Goal: Information Seeking & Learning: Learn about a topic

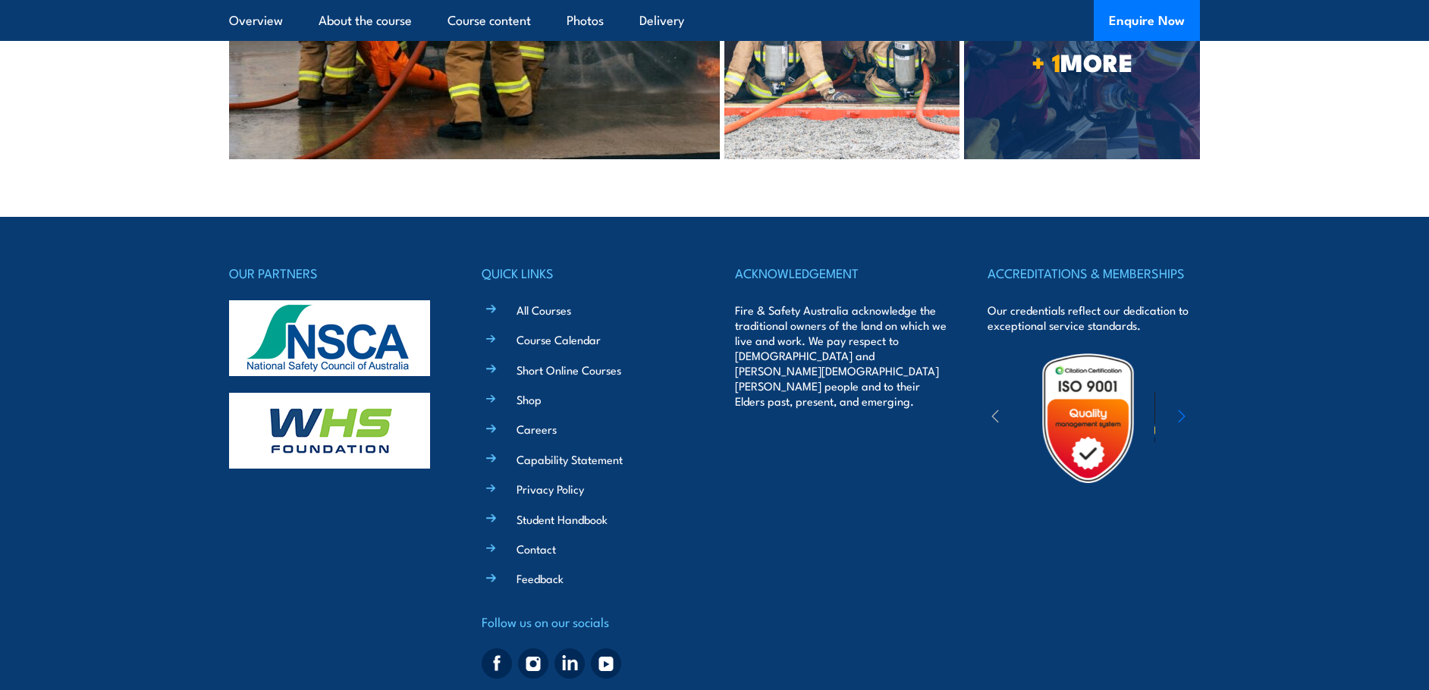
drag, startPoint x: 1014, startPoint y: 657, endPoint x: 990, endPoint y: 661, distance: 23.7
click at [990, 689] on span "© Copyright 2025 Fire & Safety Australia Pty Ltd, All Rights Reserved. National…" at bounding box center [715, 697] width 812 height 14
copy span "22250"
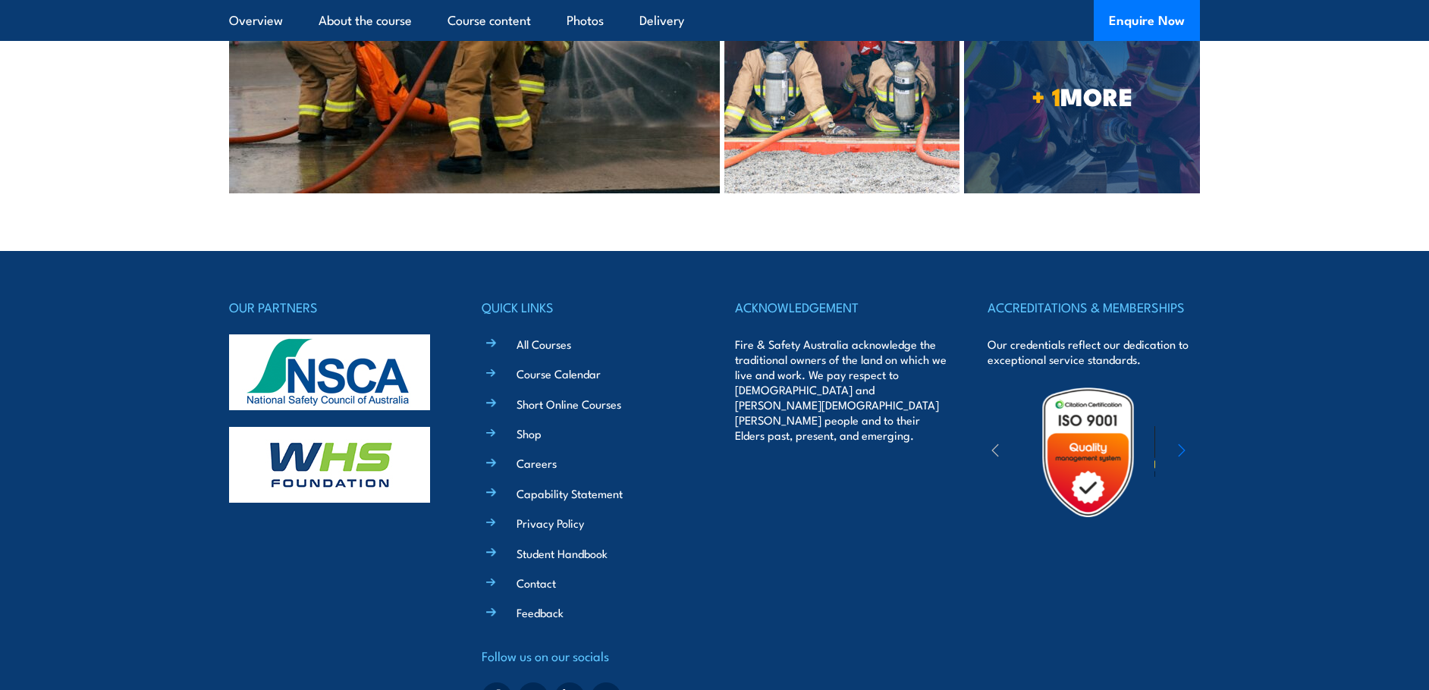
scroll to position [4925, 0]
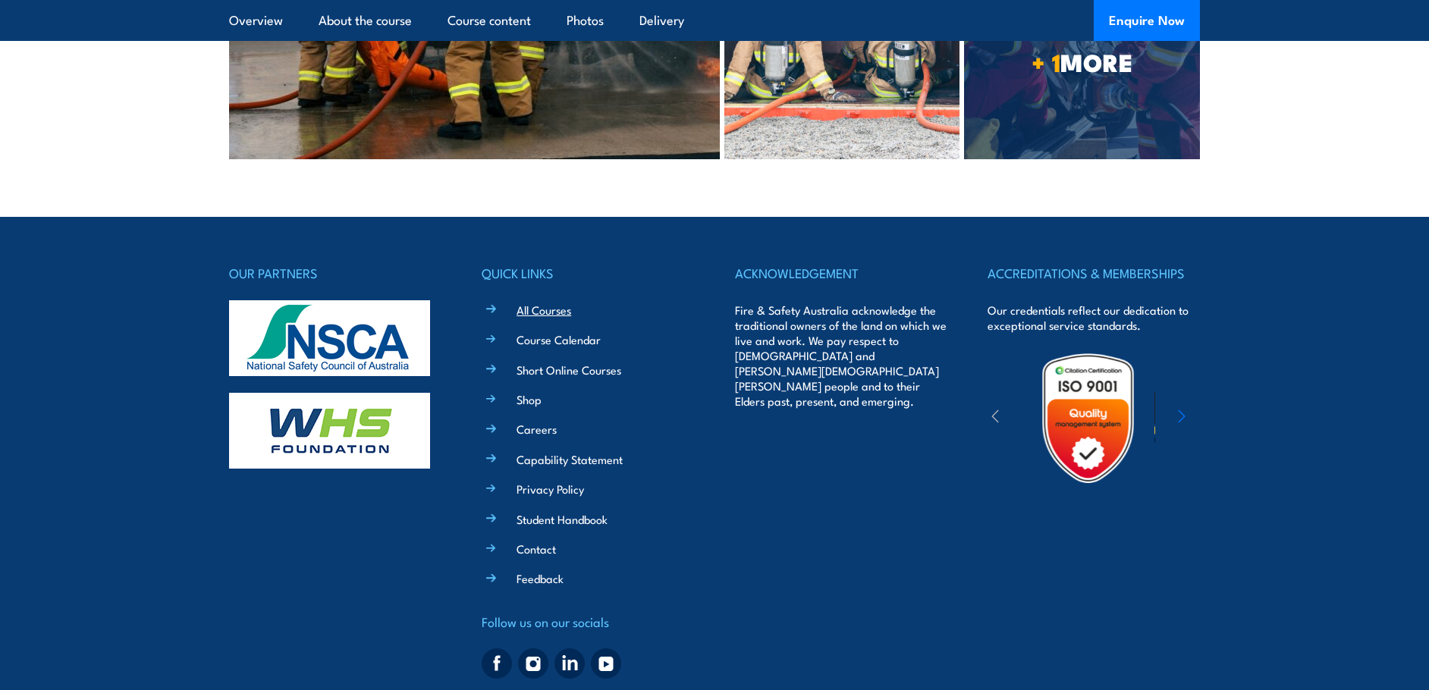
click at [541, 302] on link "All Courses" at bounding box center [543, 310] width 55 height 16
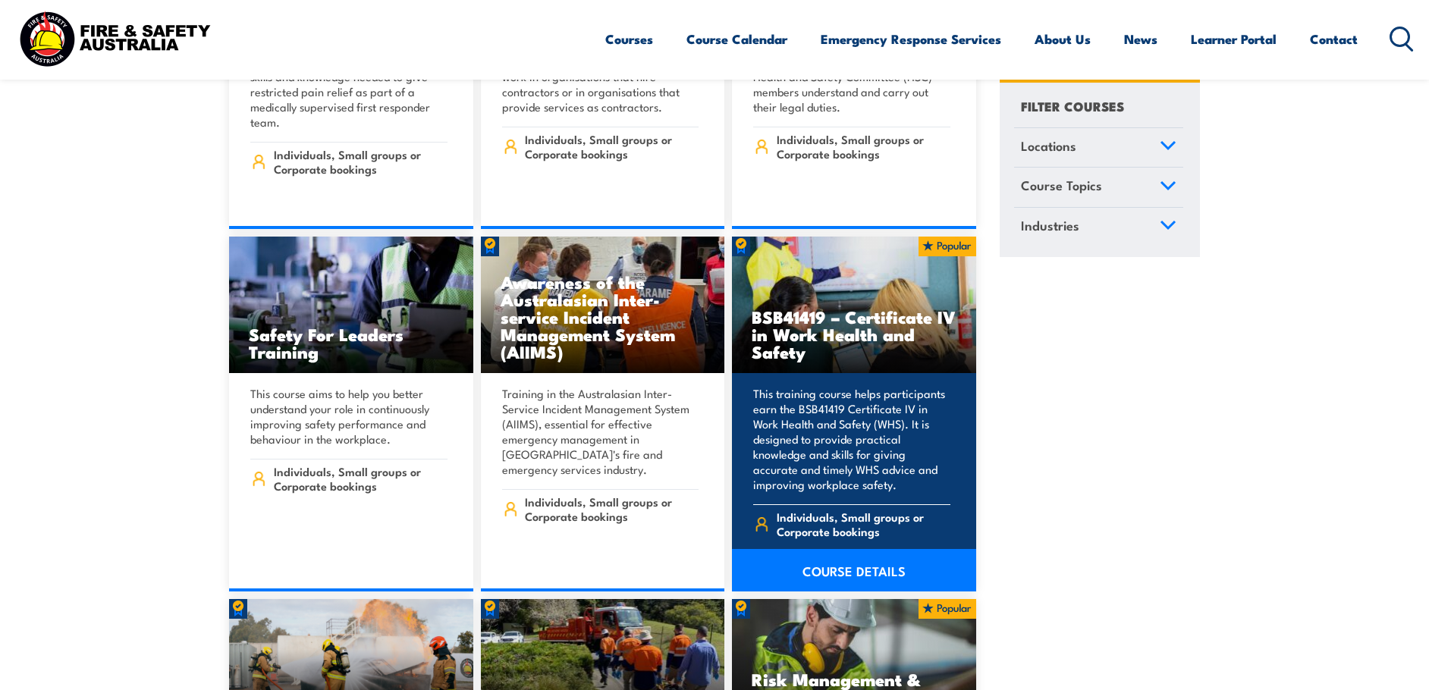
scroll to position [8494, 0]
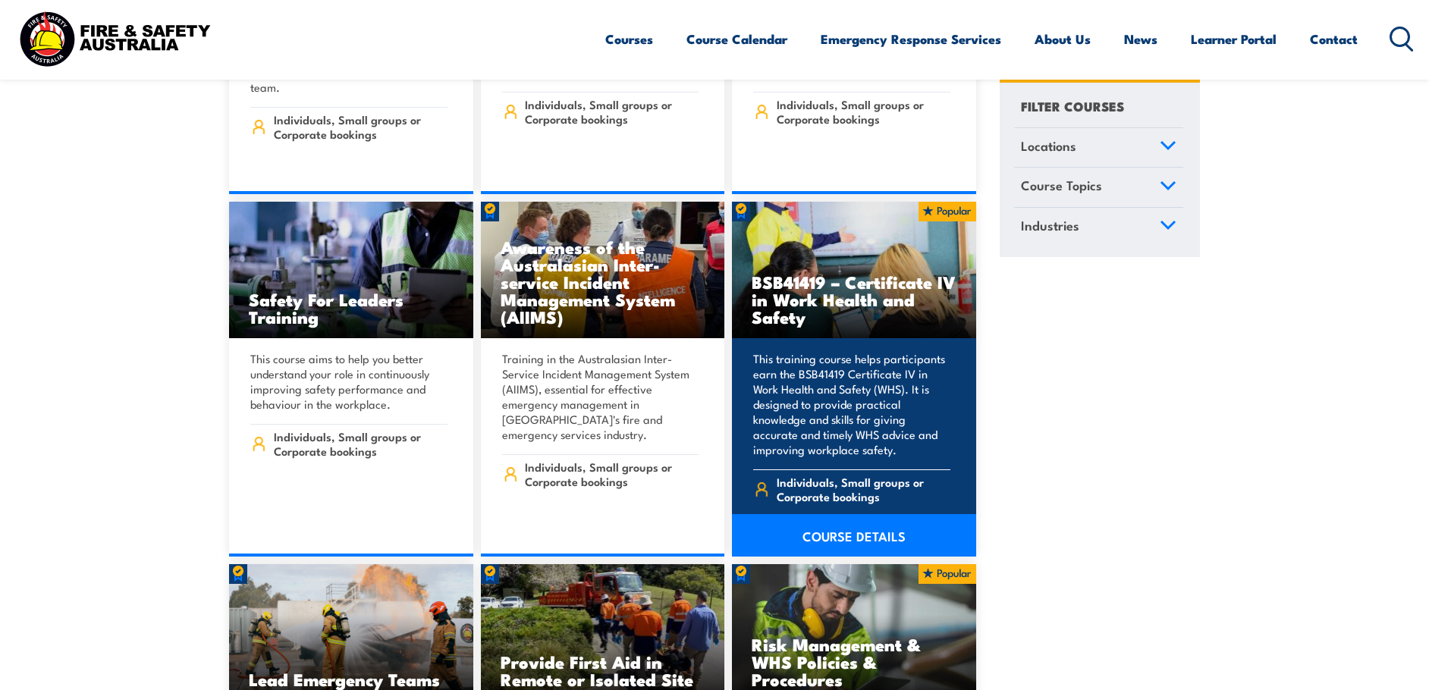
click at [859, 514] on link "COURSE DETAILS" at bounding box center [854, 535] width 244 height 42
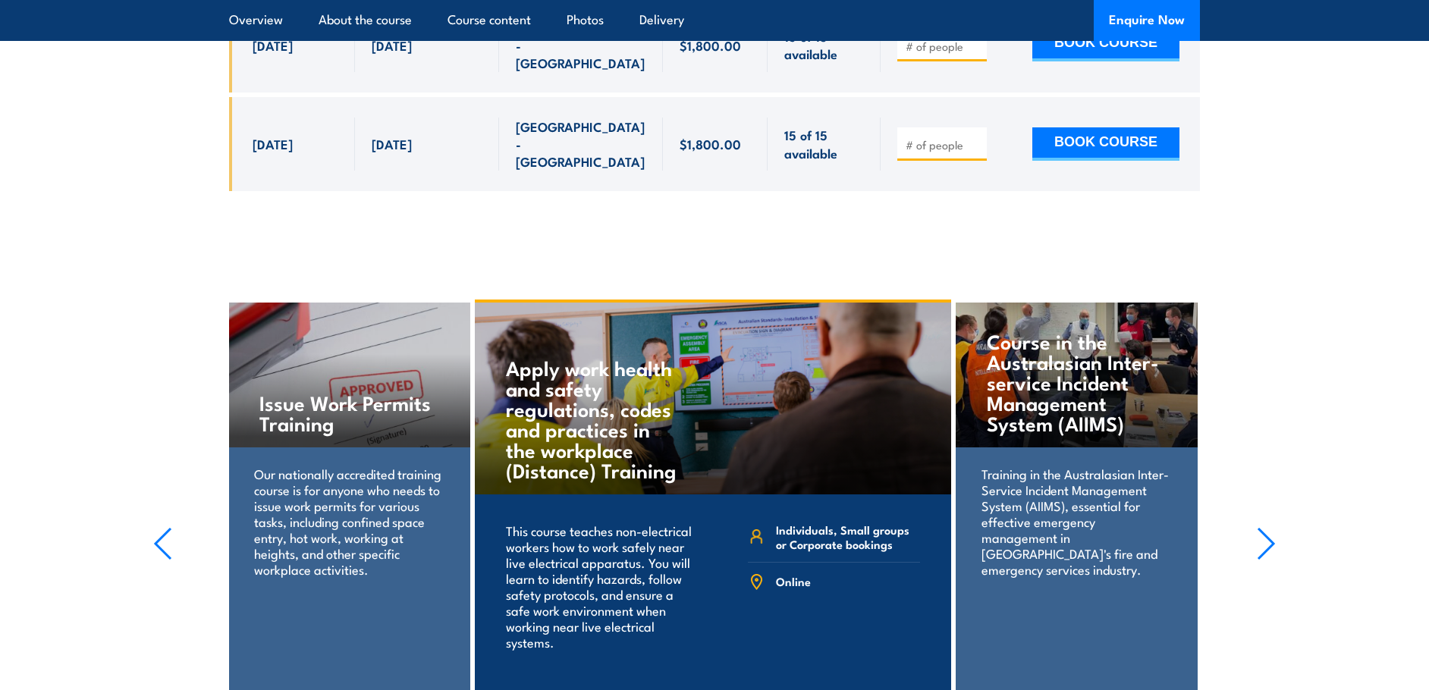
scroll to position [4856, 0]
